Goal: Information Seeking & Learning: Learn about a topic

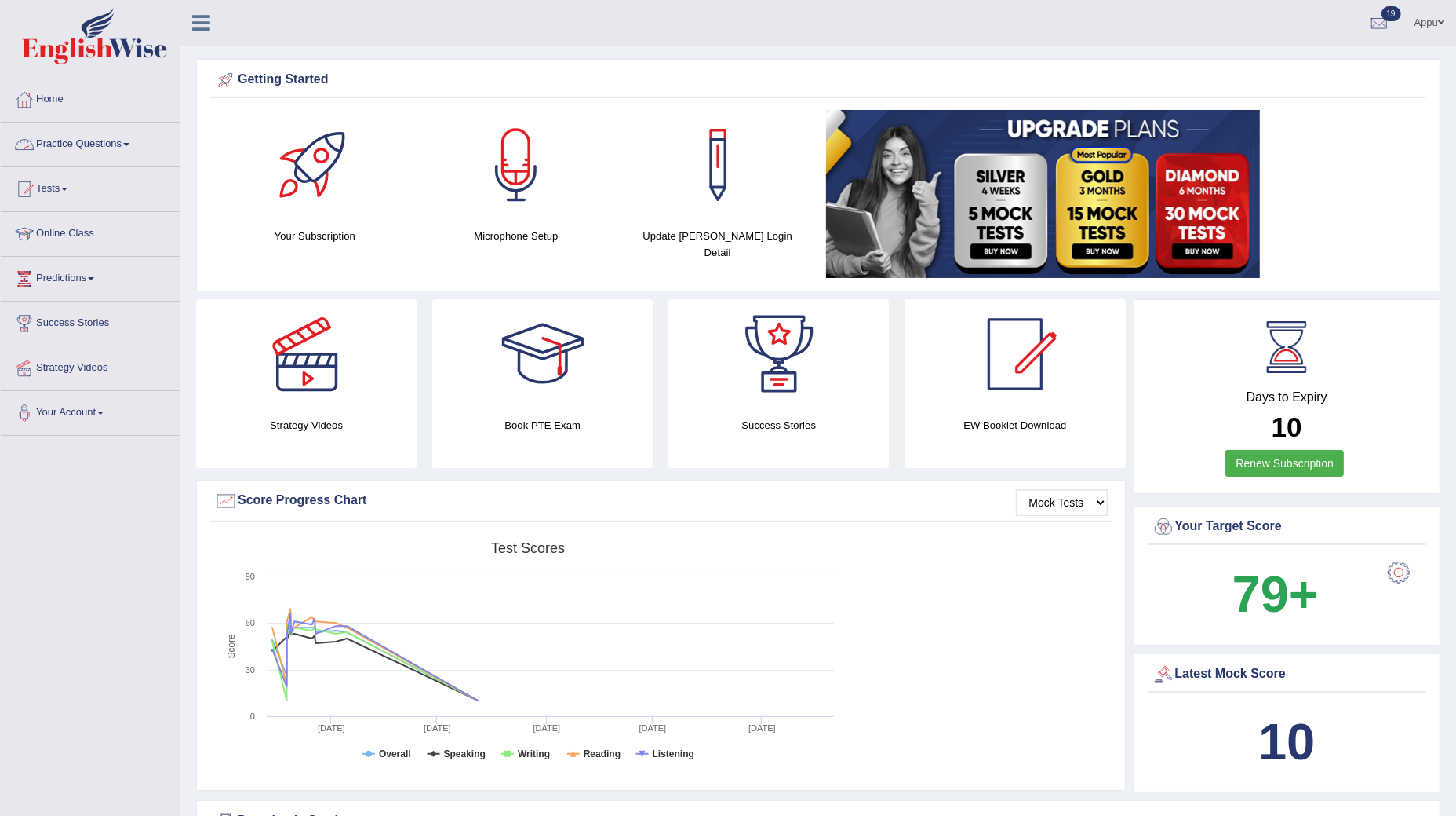
click at [93, 139] on link "Practice Questions" at bounding box center [91, 142] width 179 height 39
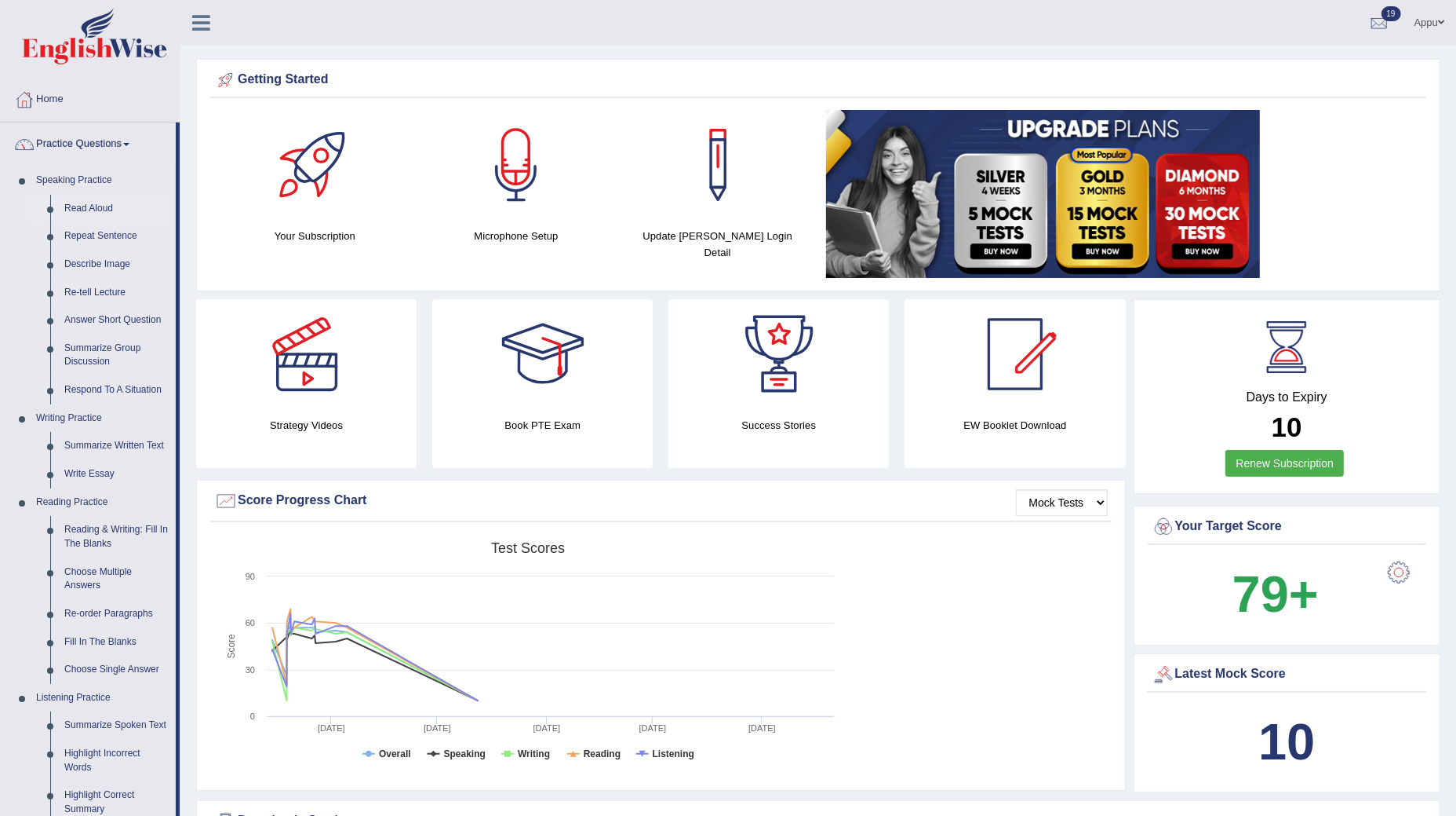
click at [83, 206] on link "Read Aloud" at bounding box center [116, 209] width 118 height 29
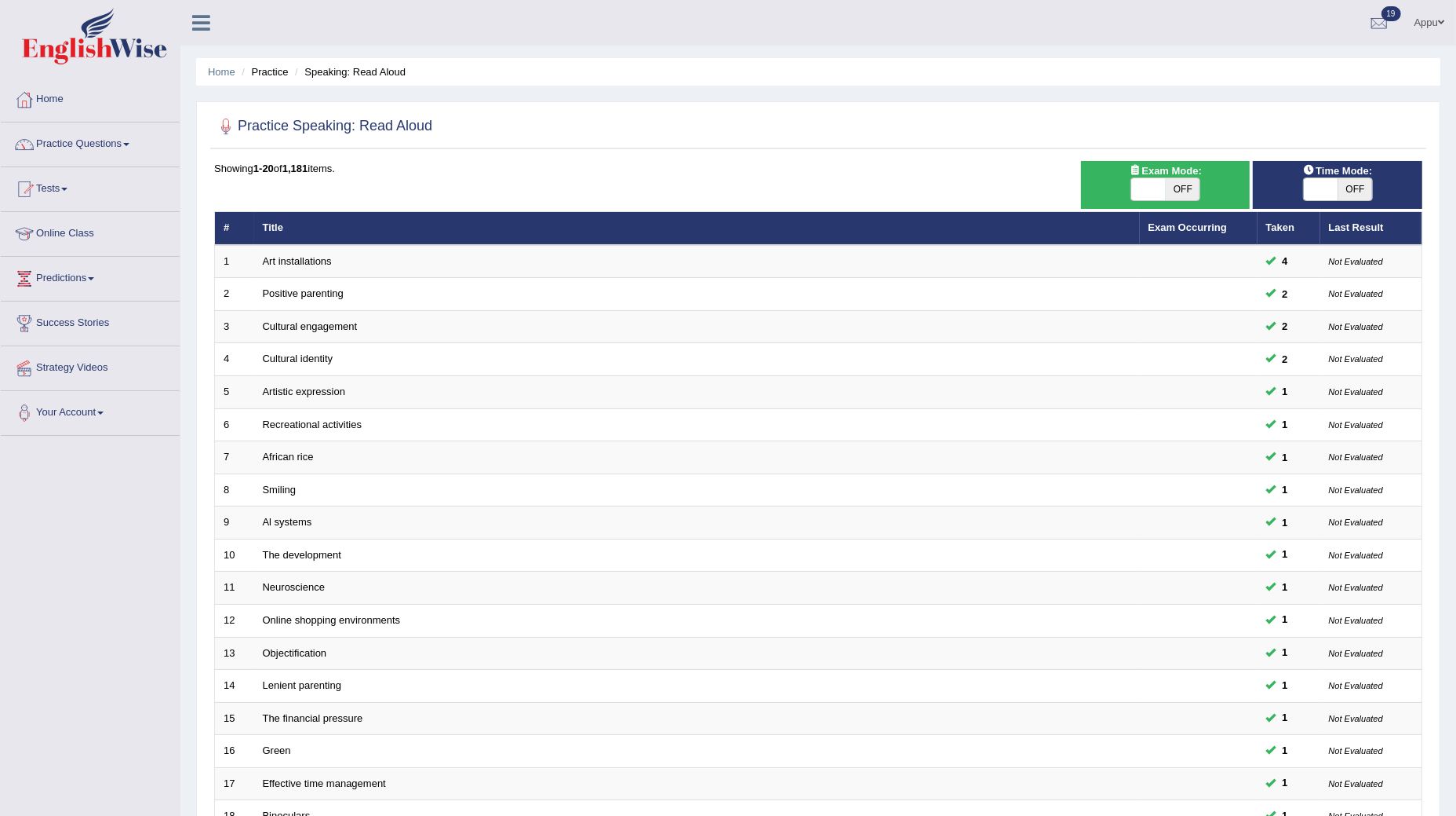
scroll to position [216, 0]
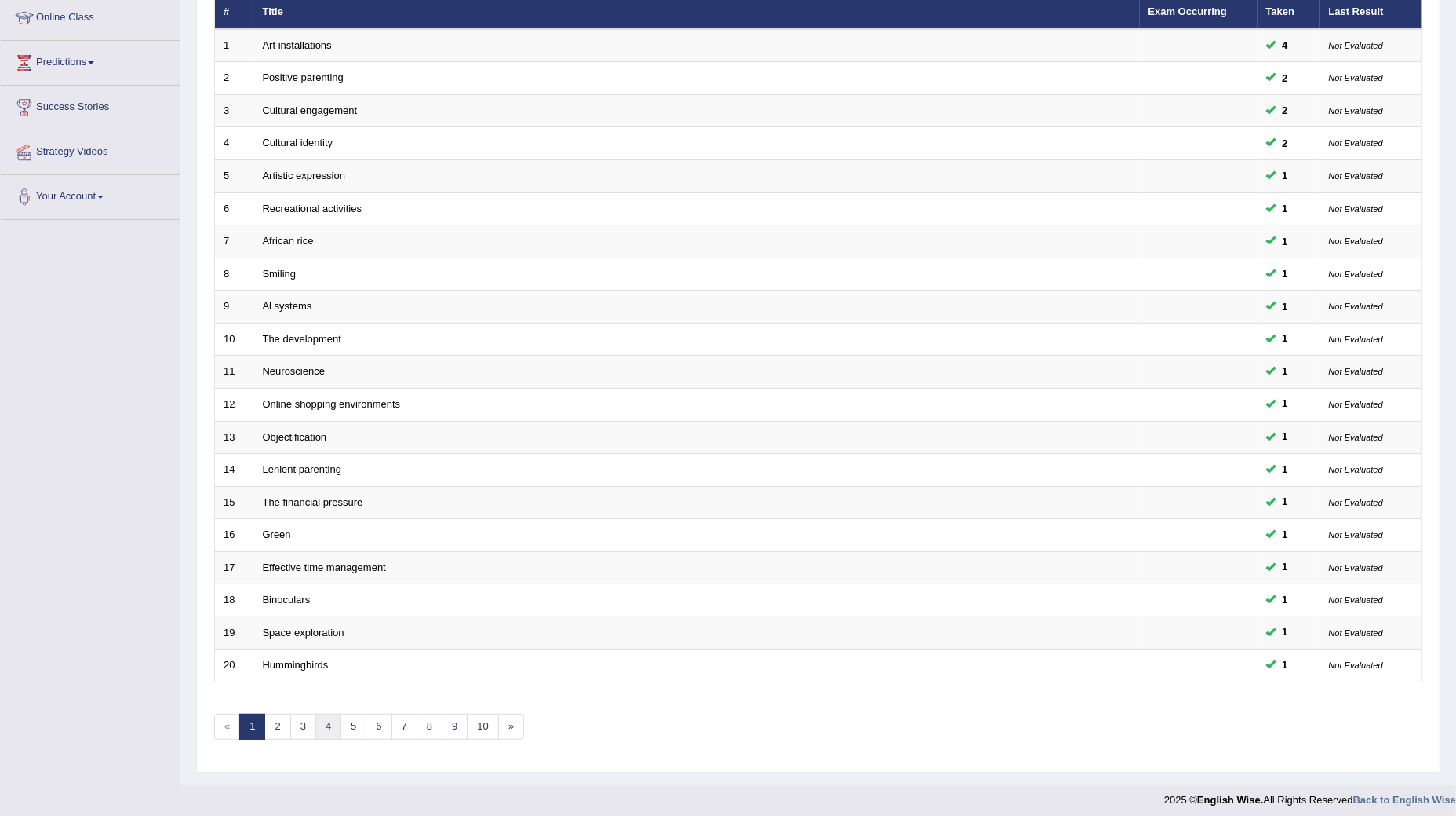
click at [332, 714] on link "4" at bounding box center [328, 726] width 26 height 26
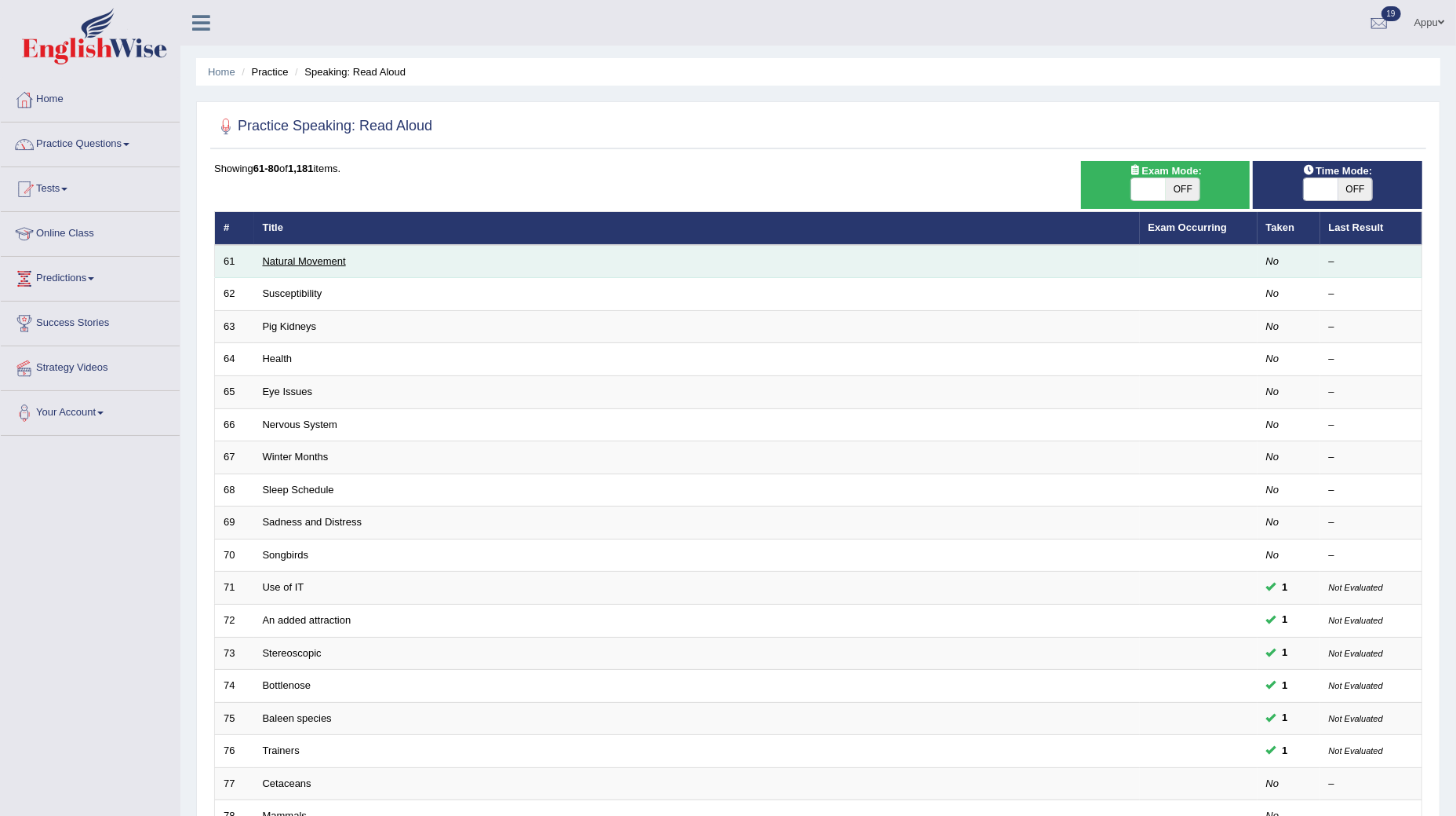
click at [277, 264] on link "Natural Movement" at bounding box center [304, 261] width 83 height 12
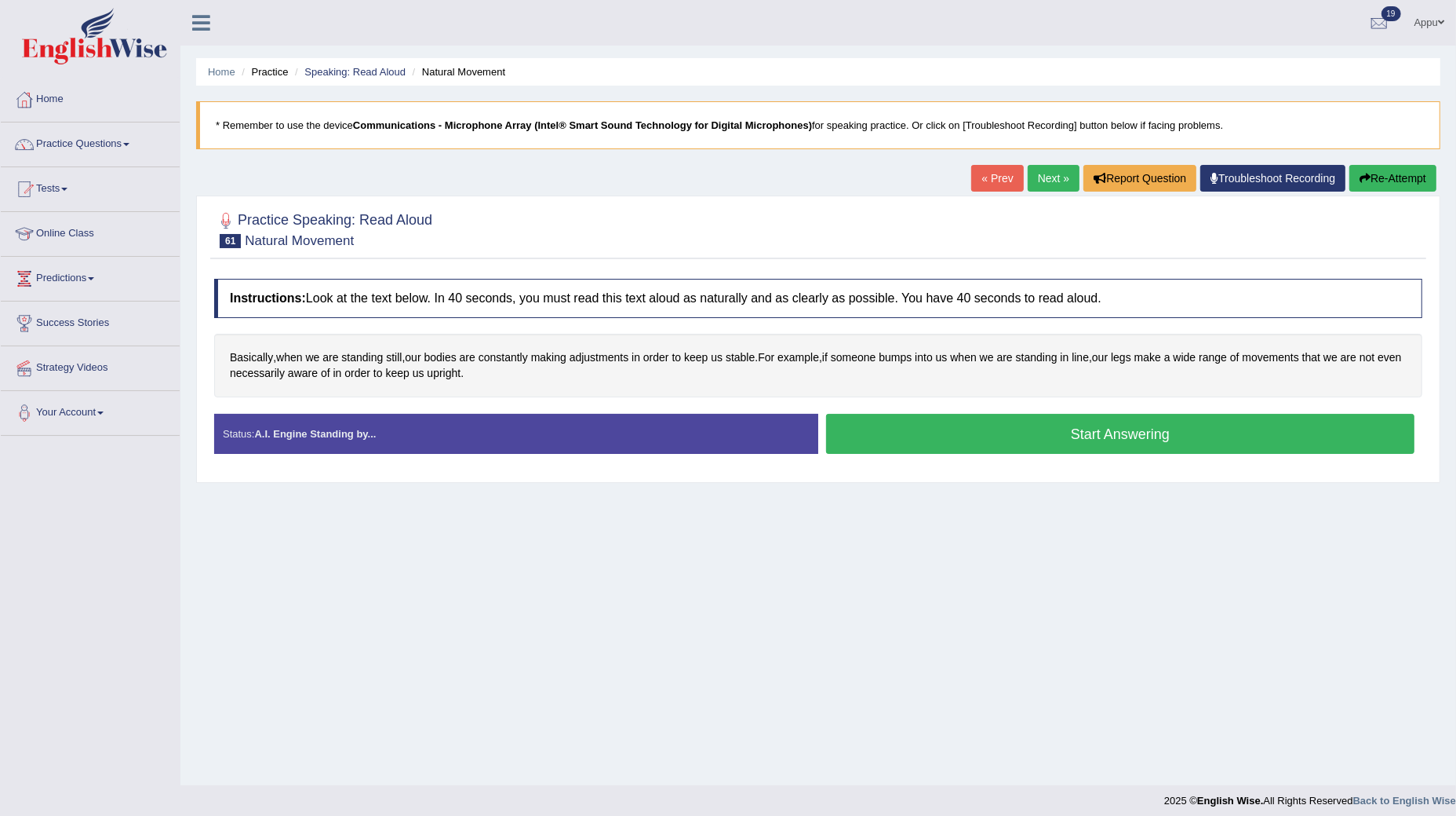
click at [1059, 434] on button "Start Answering" at bounding box center [1120, 434] width 588 height 40
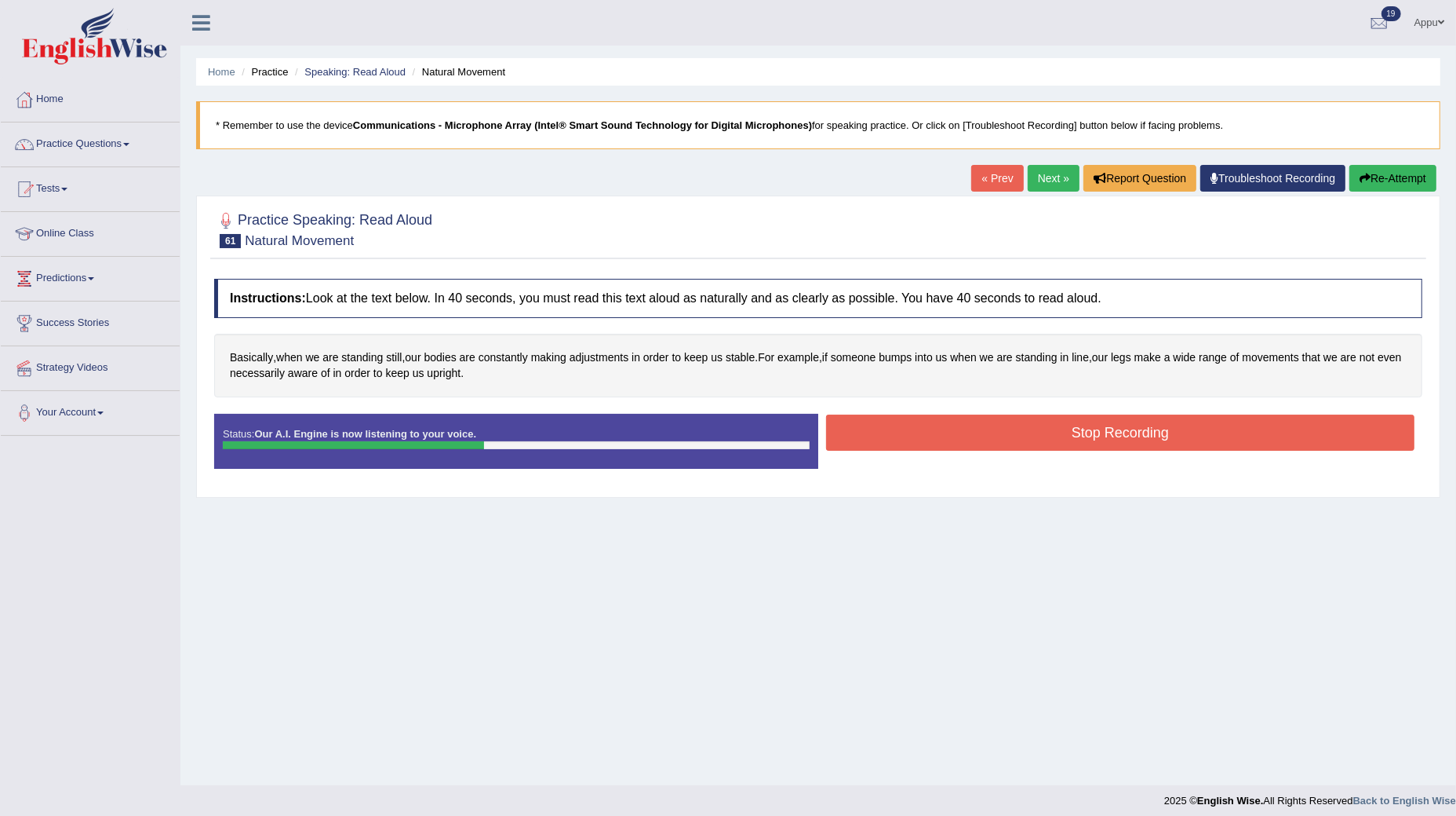
click at [1059, 434] on button "Stop Recording" at bounding box center [1120, 433] width 588 height 36
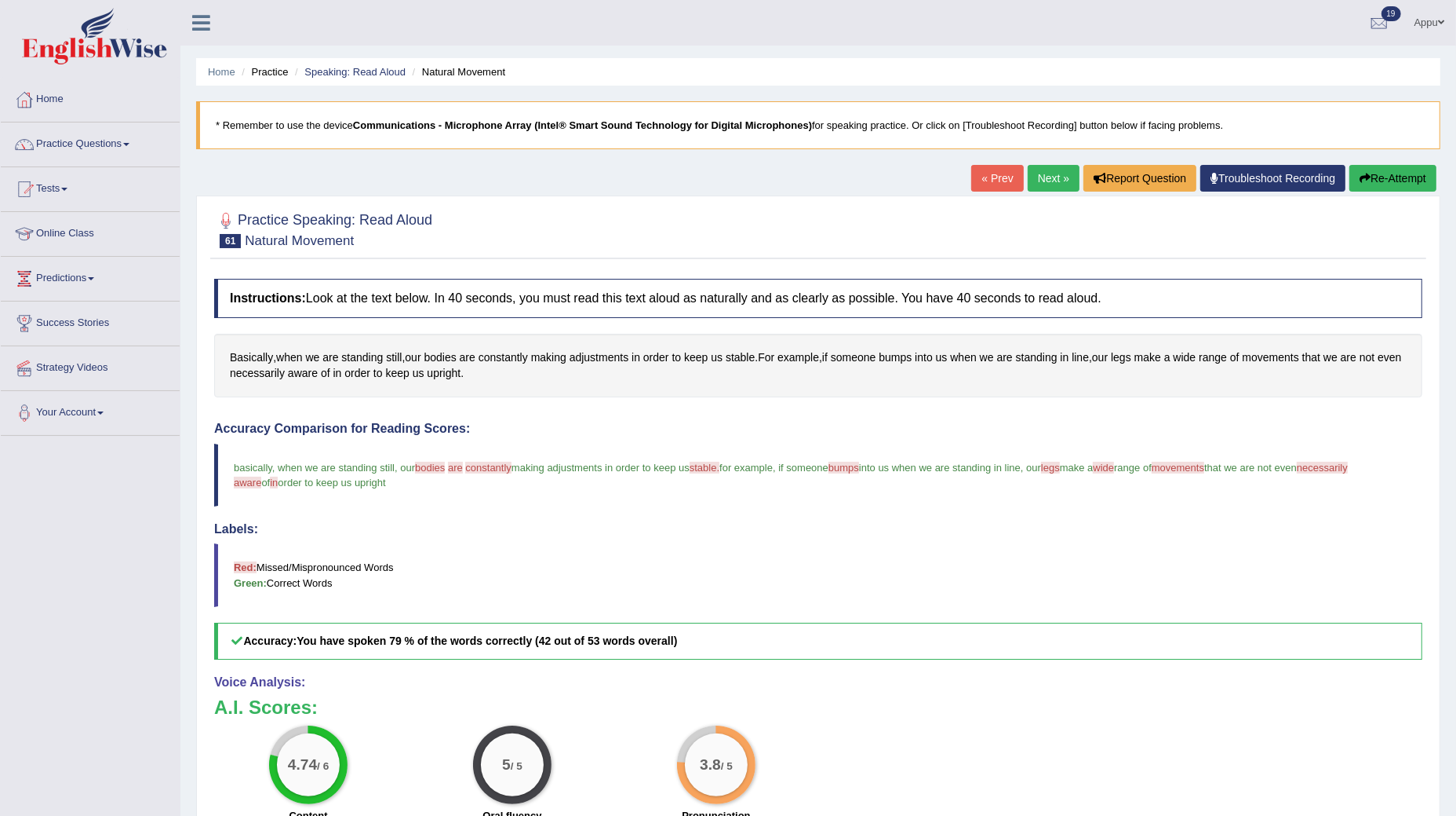
click at [1046, 181] on link "Next »" at bounding box center [1053, 177] width 52 height 27
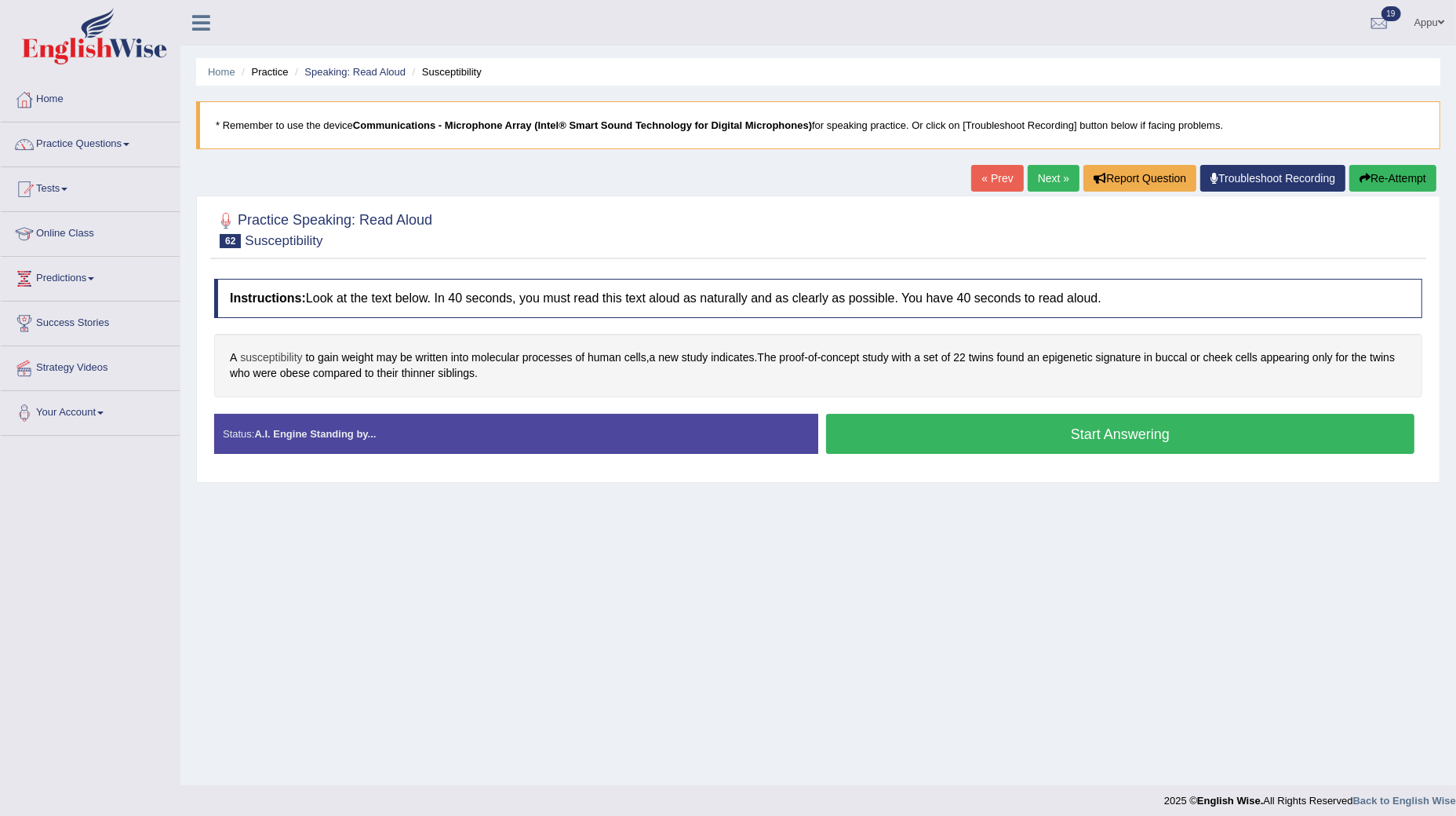
click at [282, 356] on span "susceptibility" at bounding box center [271, 357] width 62 height 17
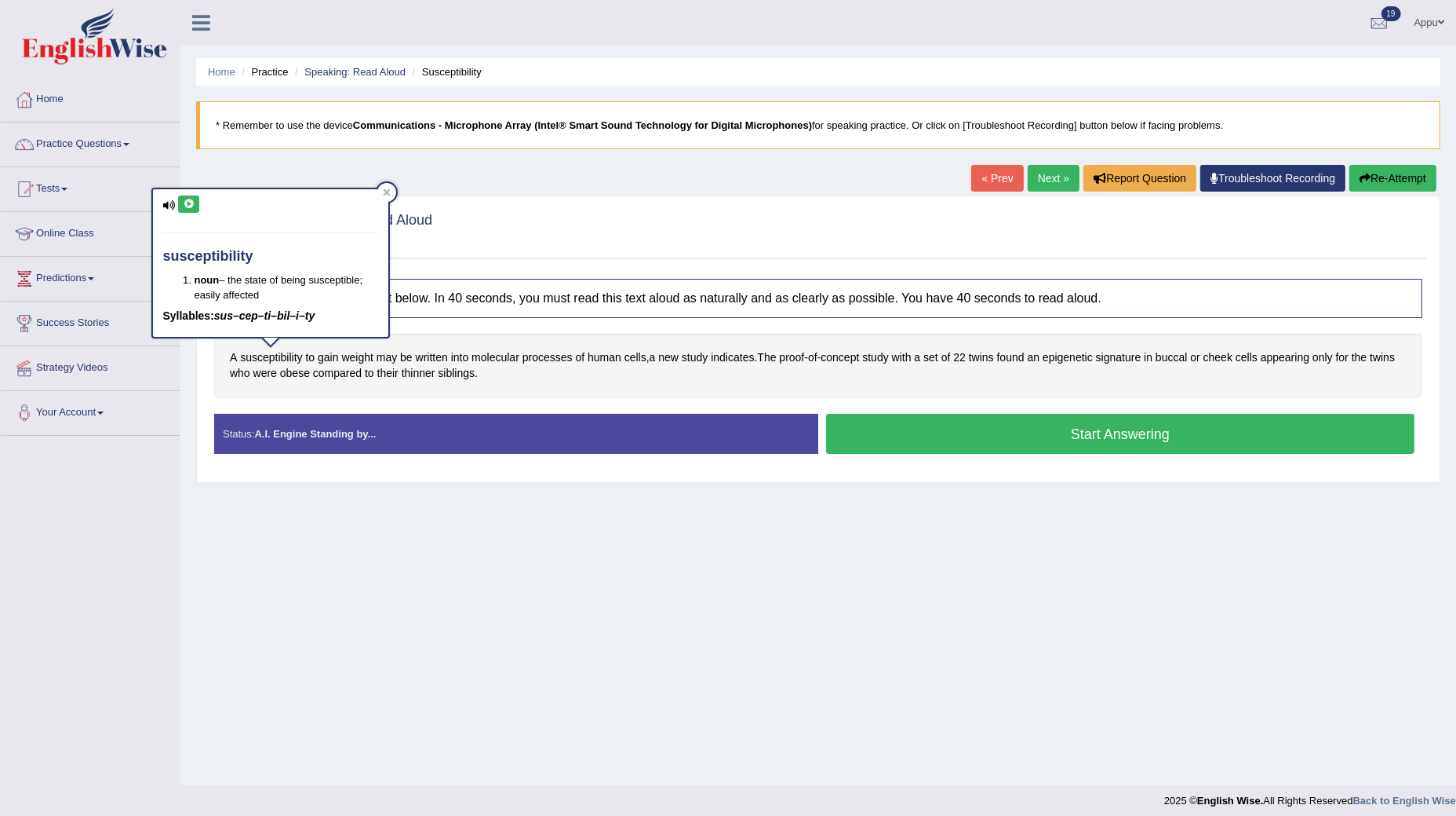
click at [191, 201] on icon at bounding box center [189, 204] width 12 height 10
click at [390, 196] on div at bounding box center [386, 192] width 19 height 19
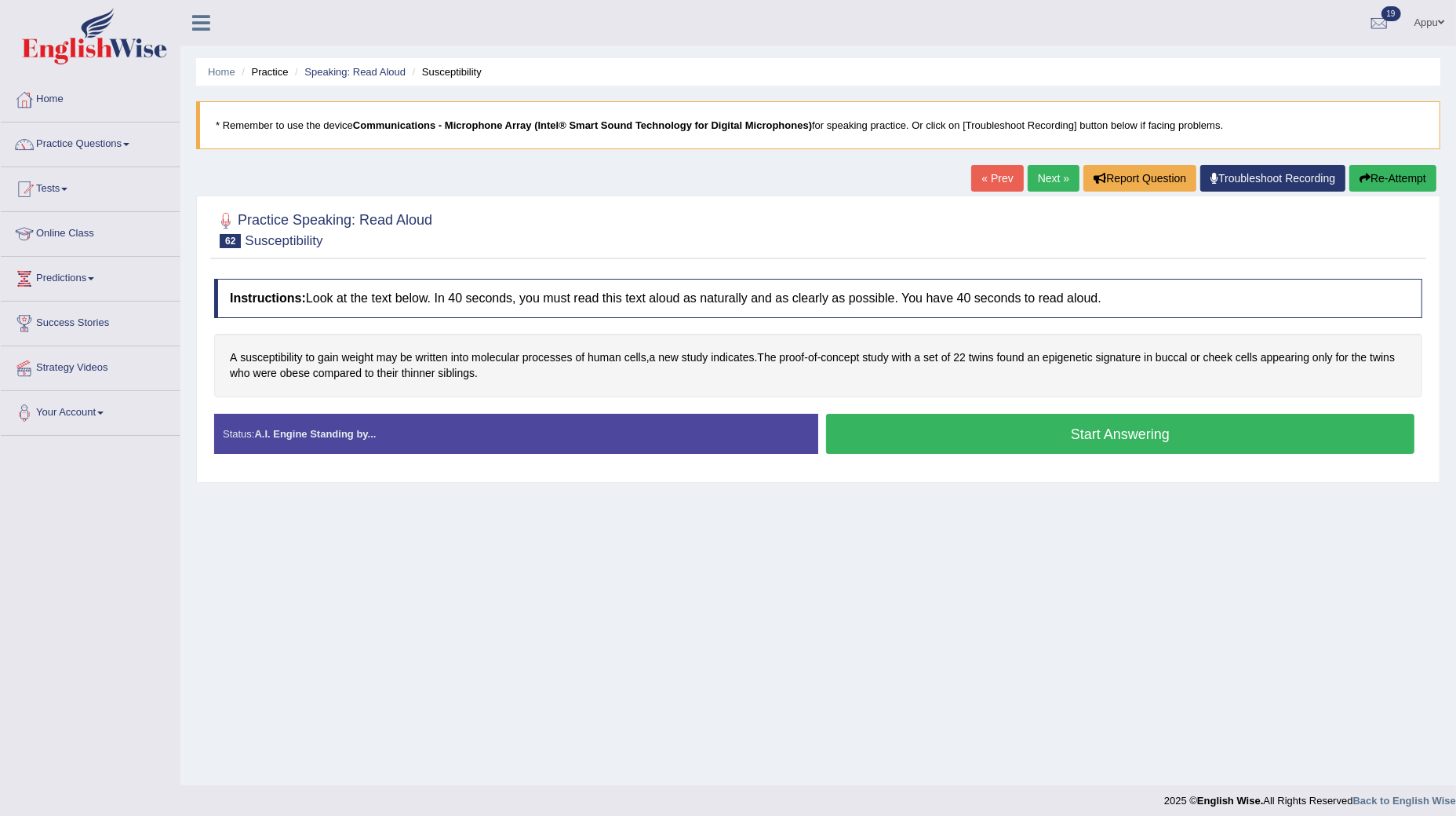
click at [985, 429] on button "Start Answering" at bounding box center [1120, 434] width 588 height 40
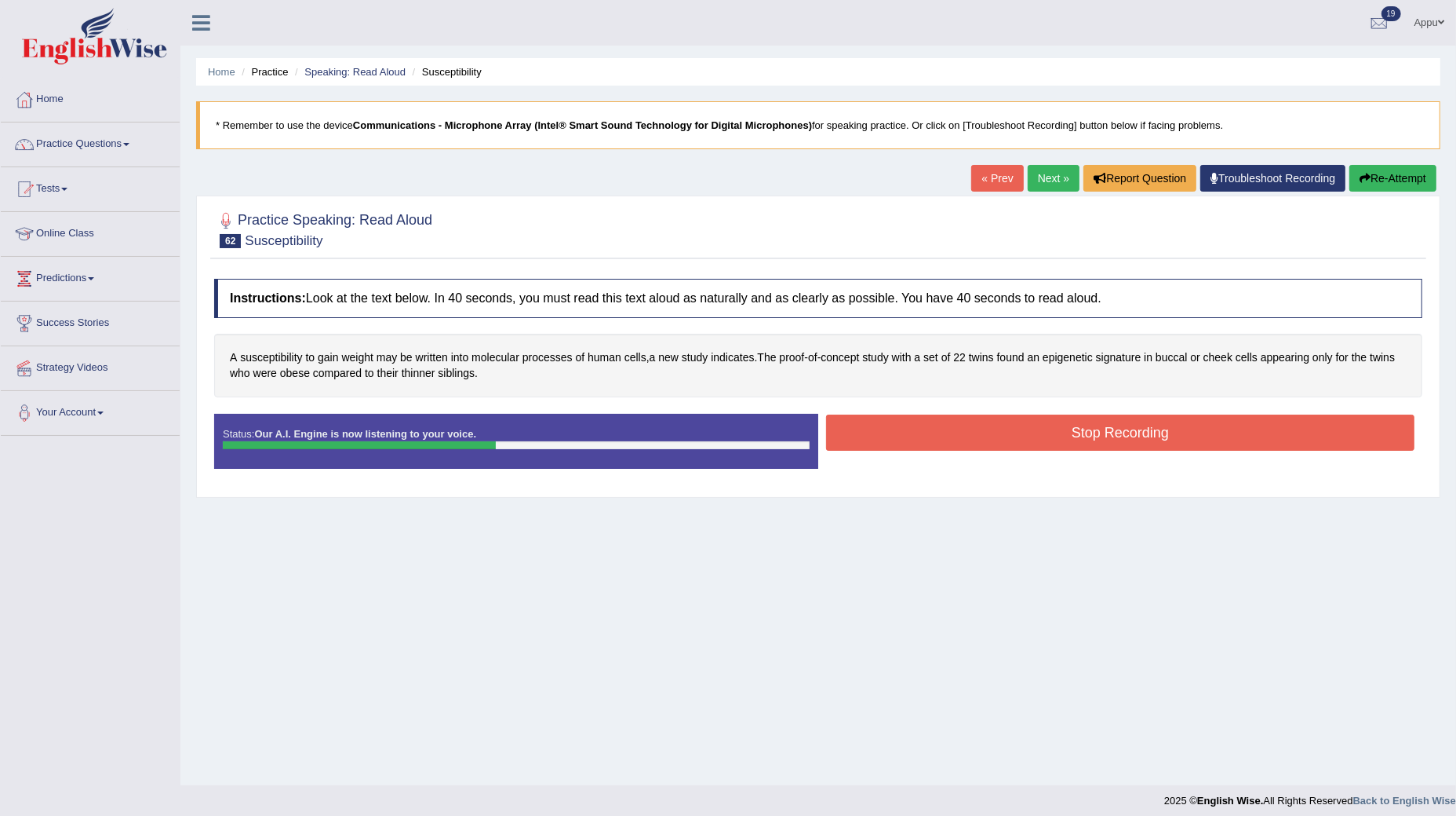
click at [985, 429] on button "Stop Recording" at bounding box center [1120, 433] width 588 height 36
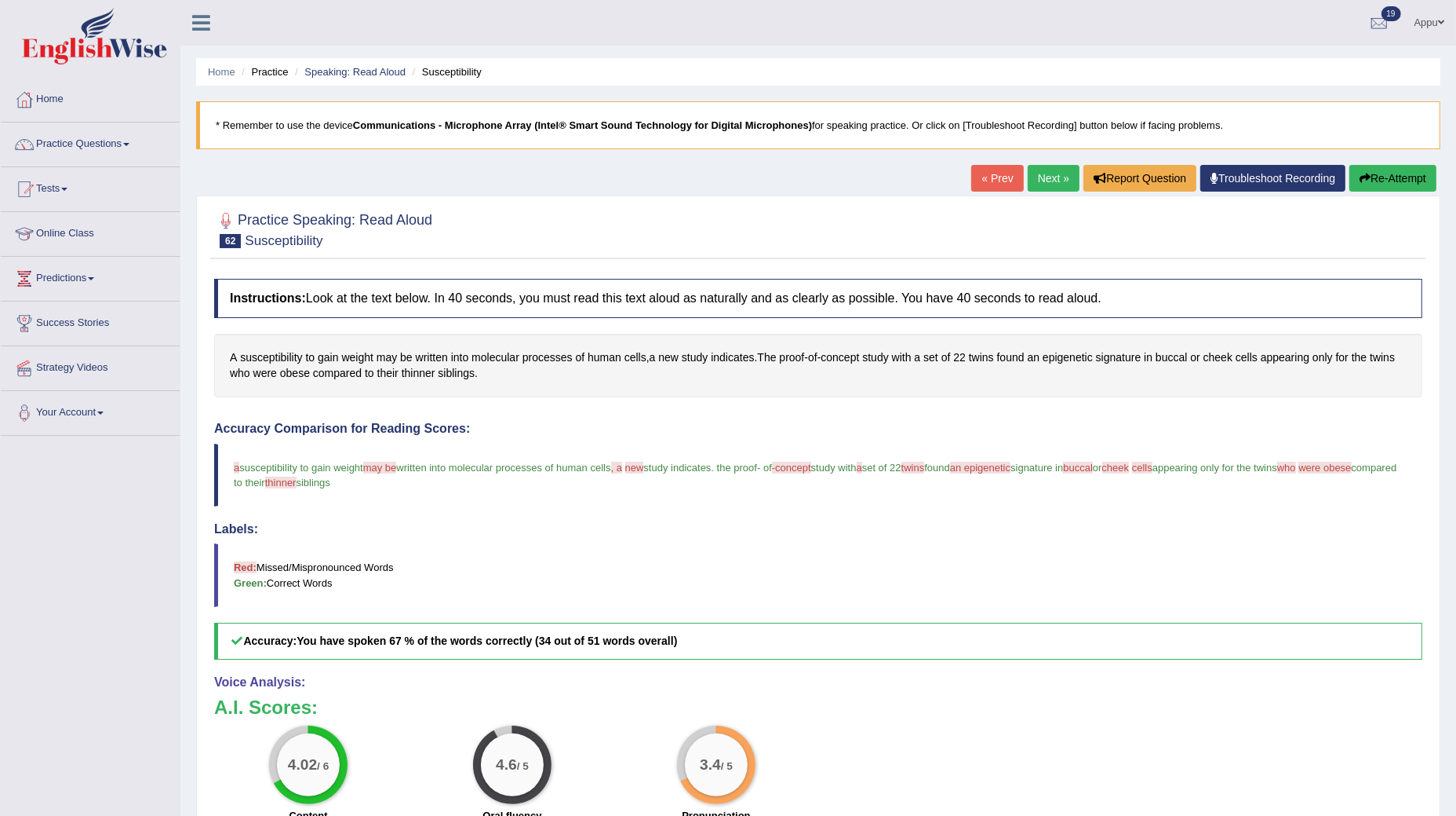
click at [1052, 175] on link "Next »" at bounding box center [1053, 177] width 52 height 27
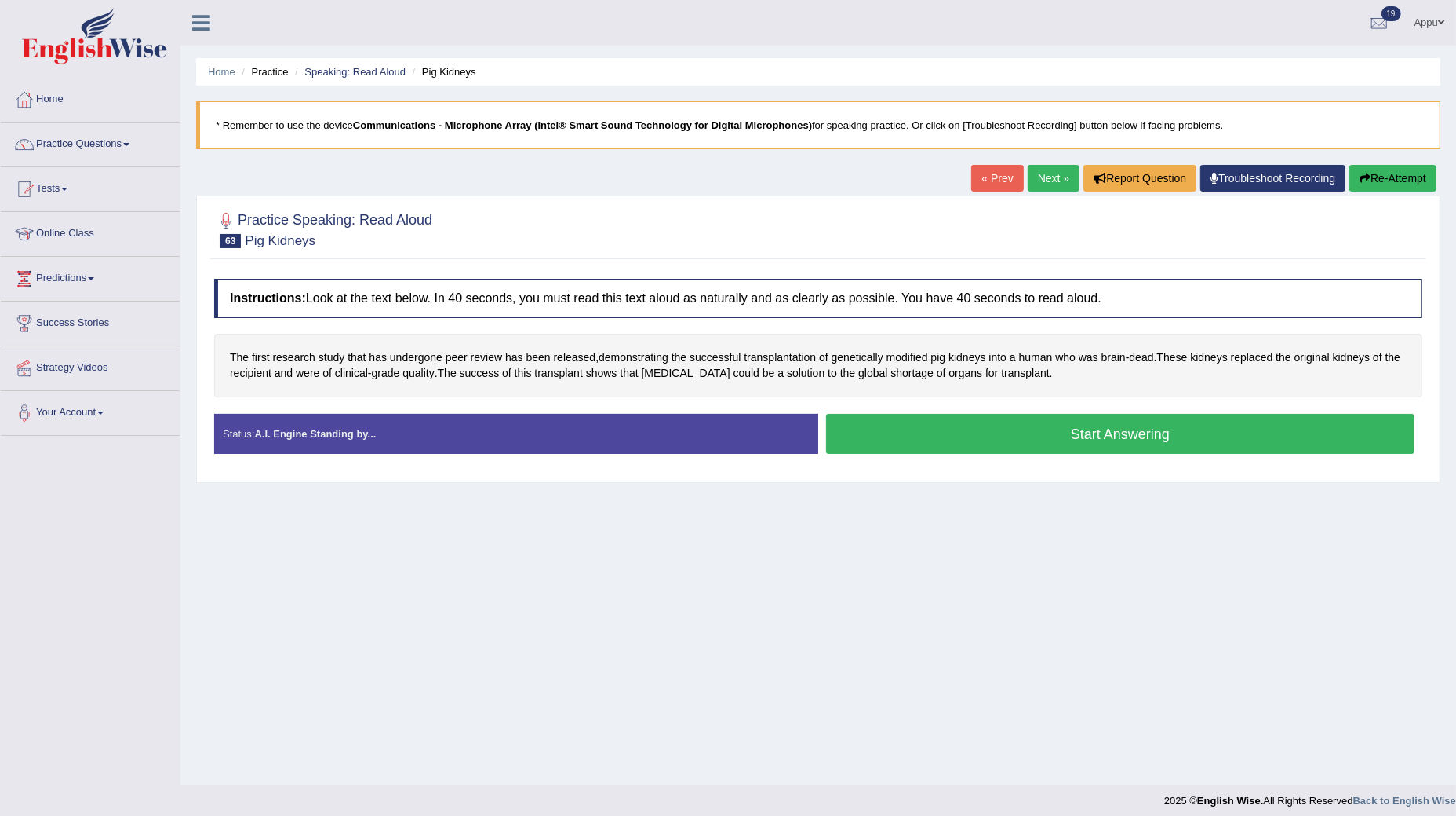
click at [1021, 419] on button "Start Answering" at bounding box center [1120, 434] width 588 height 40
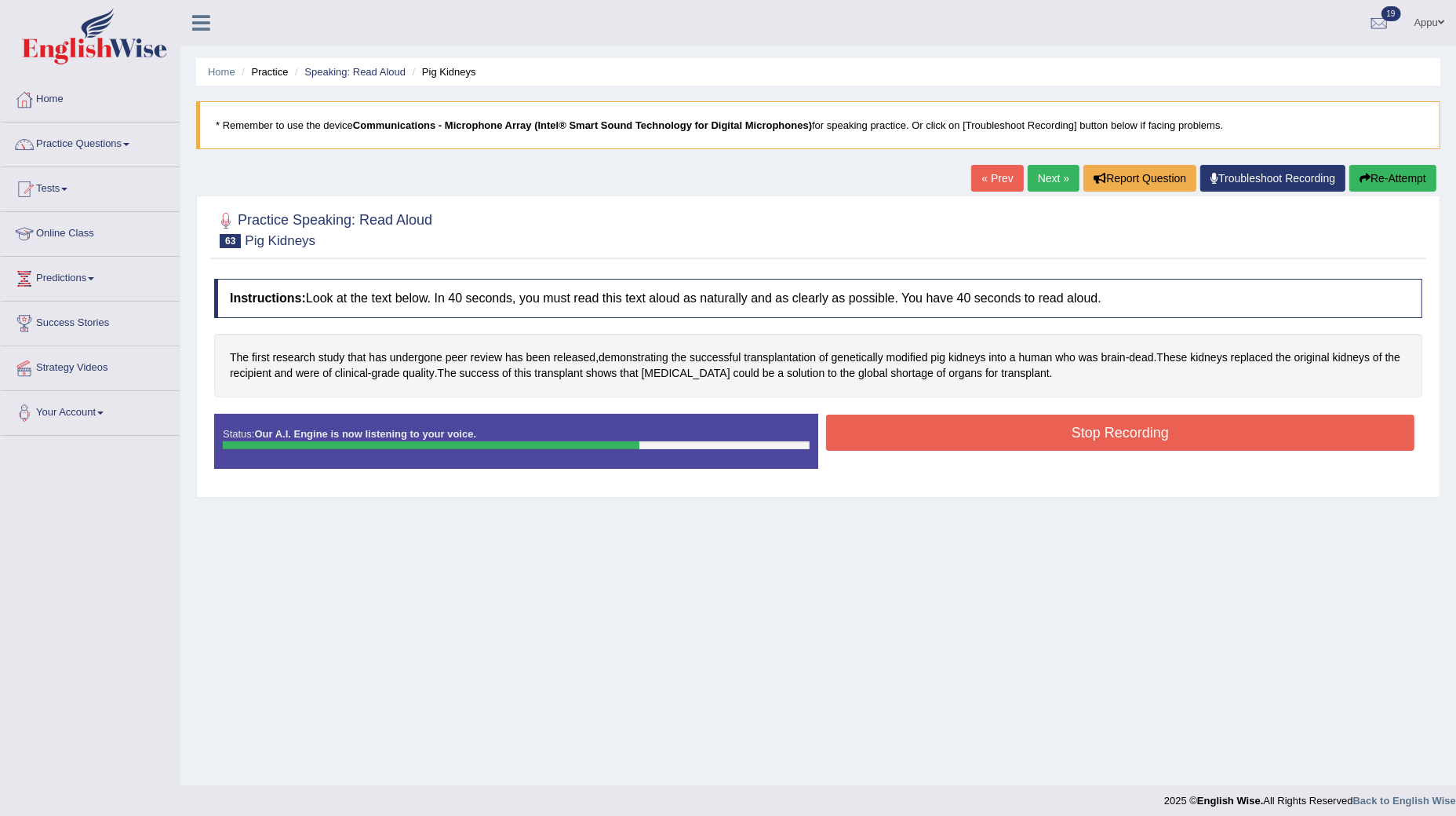
click at [1089, 424] on button "Stop Recording" at bounding box center [1120, 433] width 588 height 36
